Goal: Information Seeking & Learning: Learn about a topic

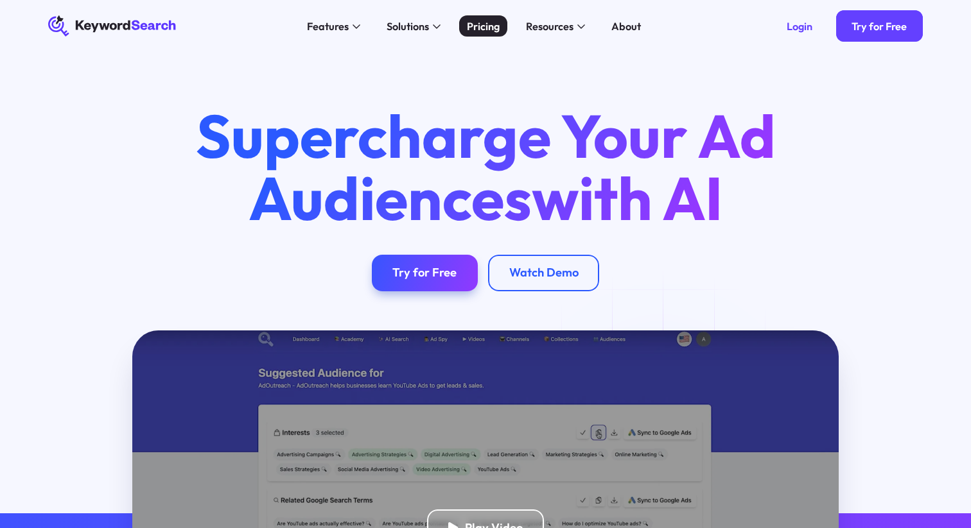
click at [491, 22] on div "Pricing" at bounding box center [483, 26] width 33 height 15
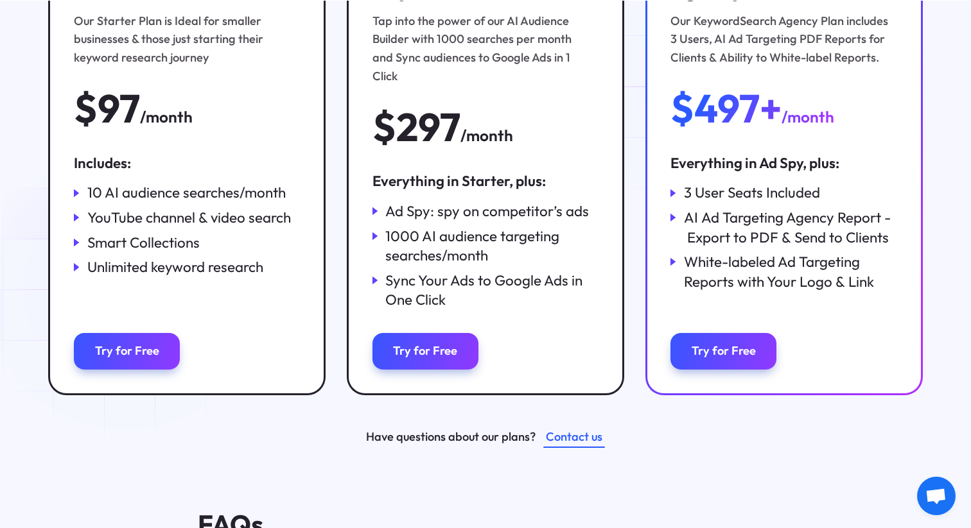
scroll to position [294, 0]
